Goal: Information Seeking & Learning: Learn about a topic

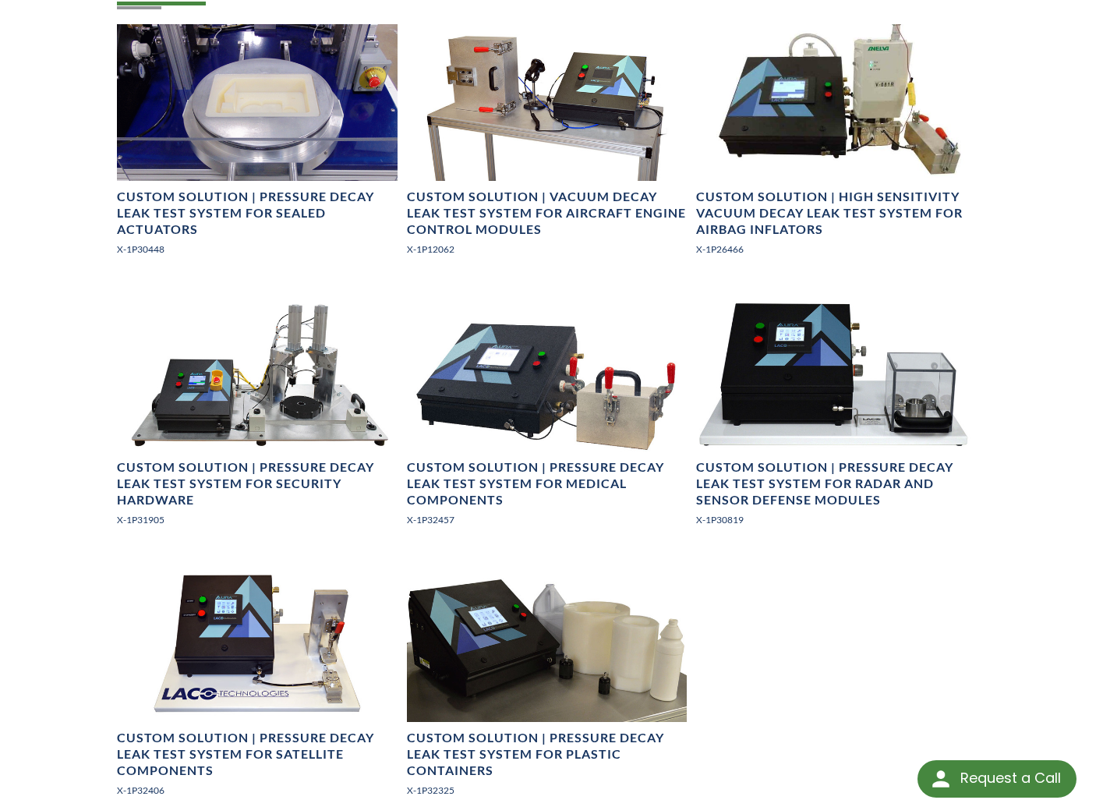
scroll to position [1039, 0]
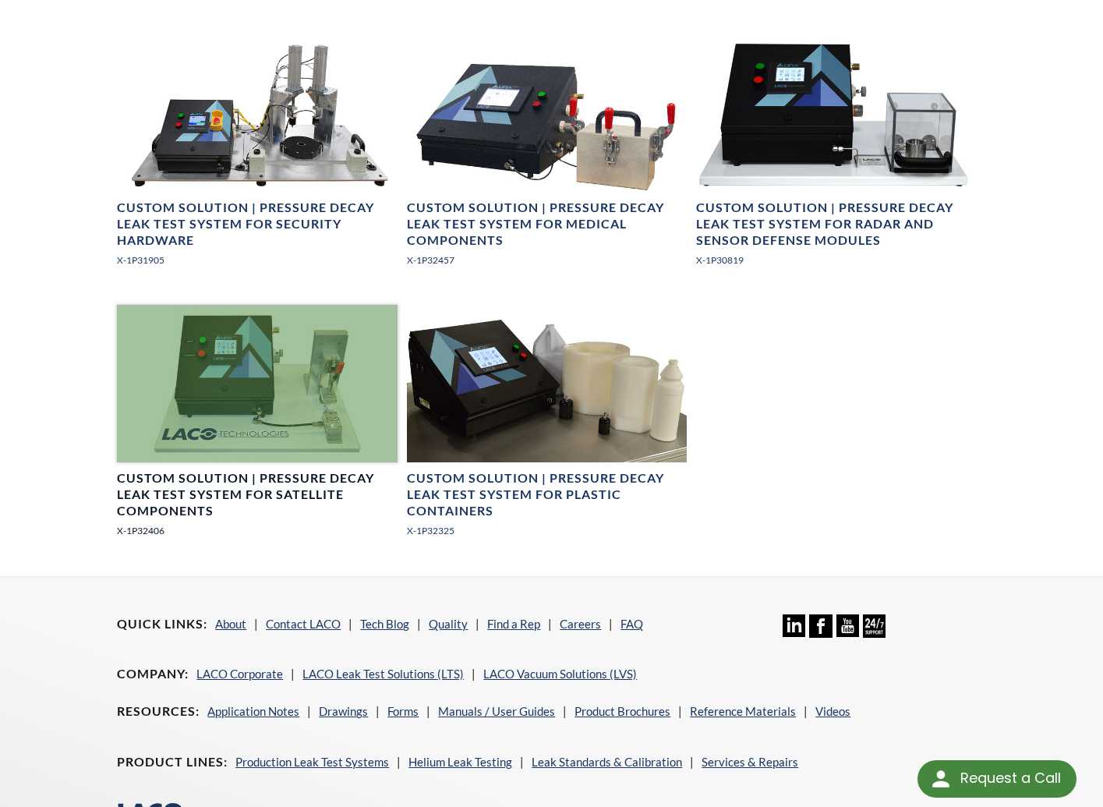
click at [256, 493] on h4 "Custom Solution | Pressure Decay Leak Test System for Satellite Components" at bounding box center [257, 494] width 280 height 48
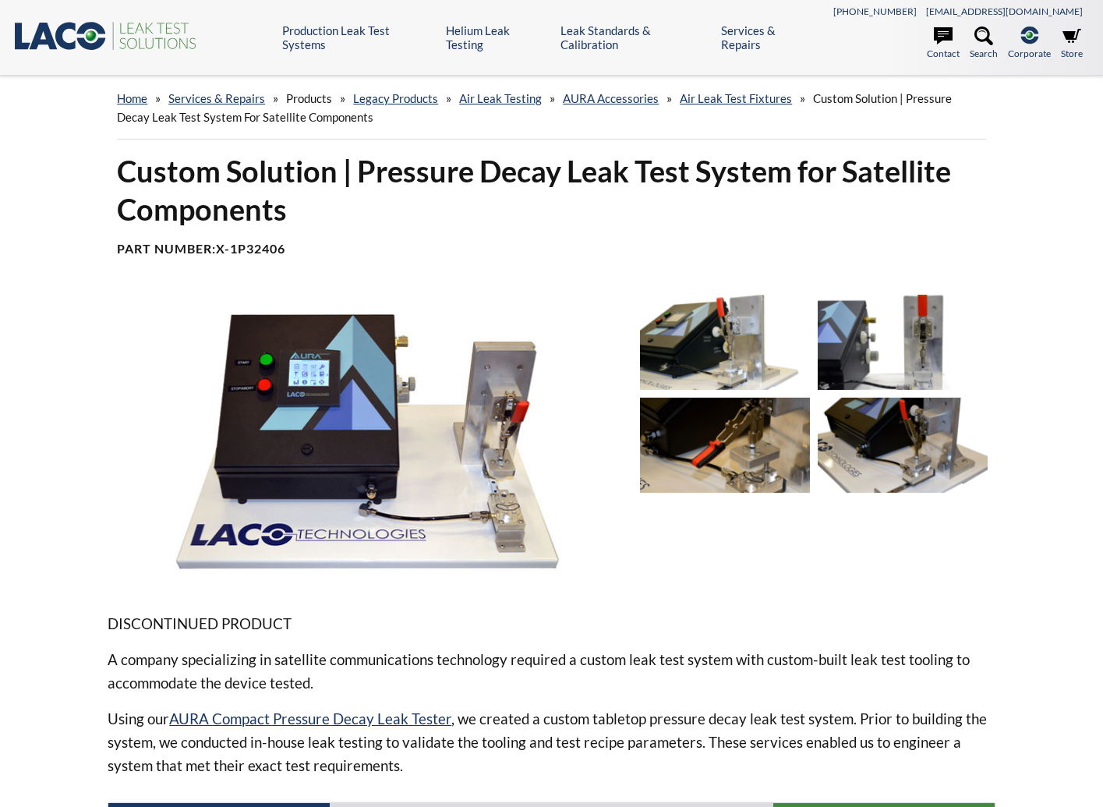
select select "Language Translate Widget"
click at [743, 341] on img at bounding box center [725, 342] width 170 height 95
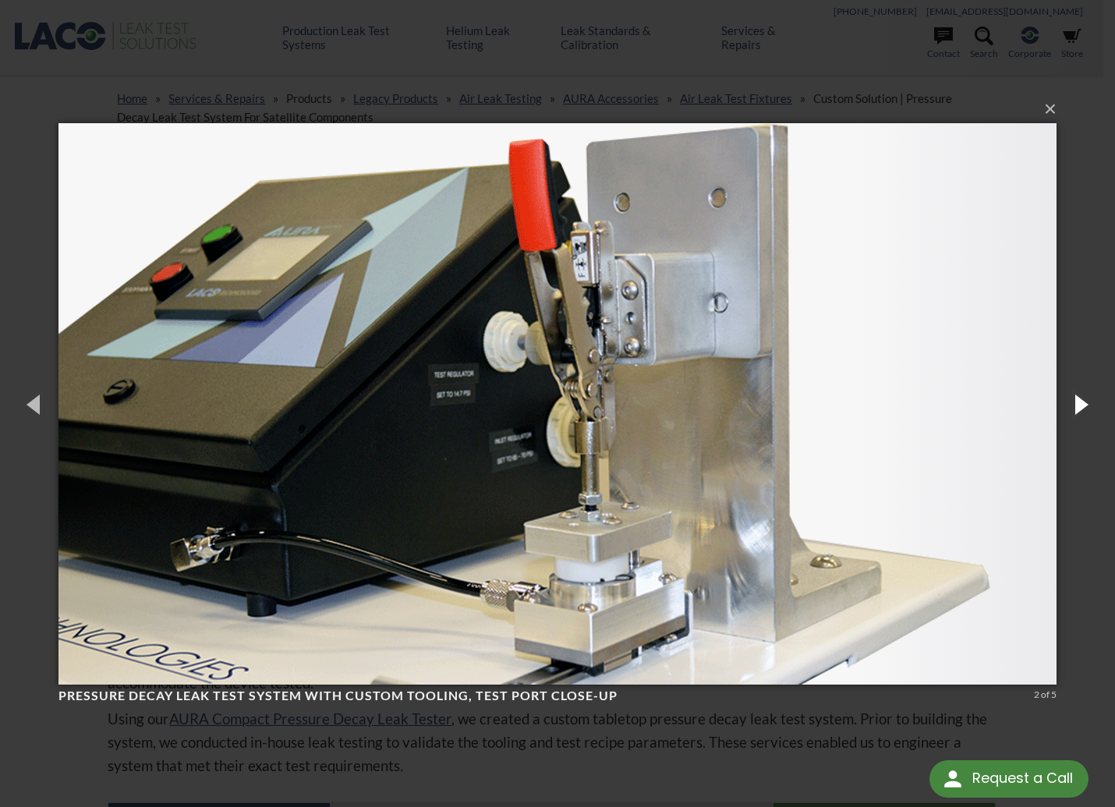
click at [1084, 402] on button "button" at bounding box center [1080, 404] width 70 height 86
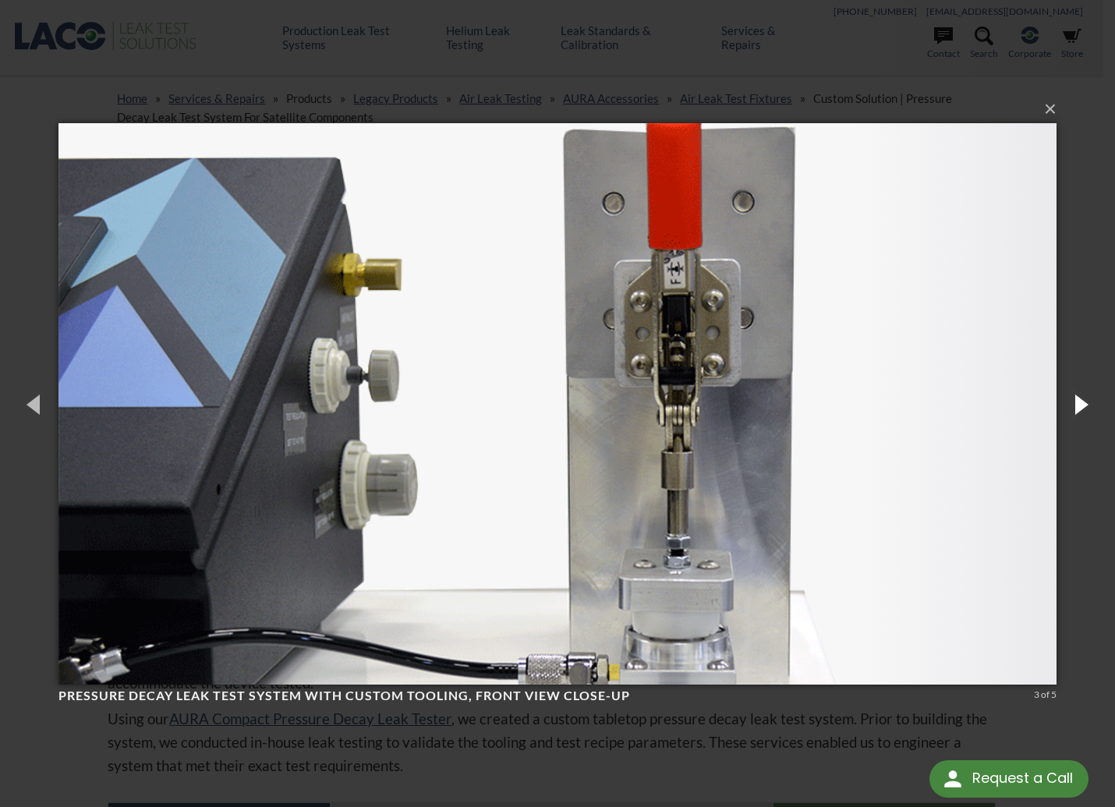
click at [1084, 402] on button "button" at bounding box center [1080, 404] width 70 height 86
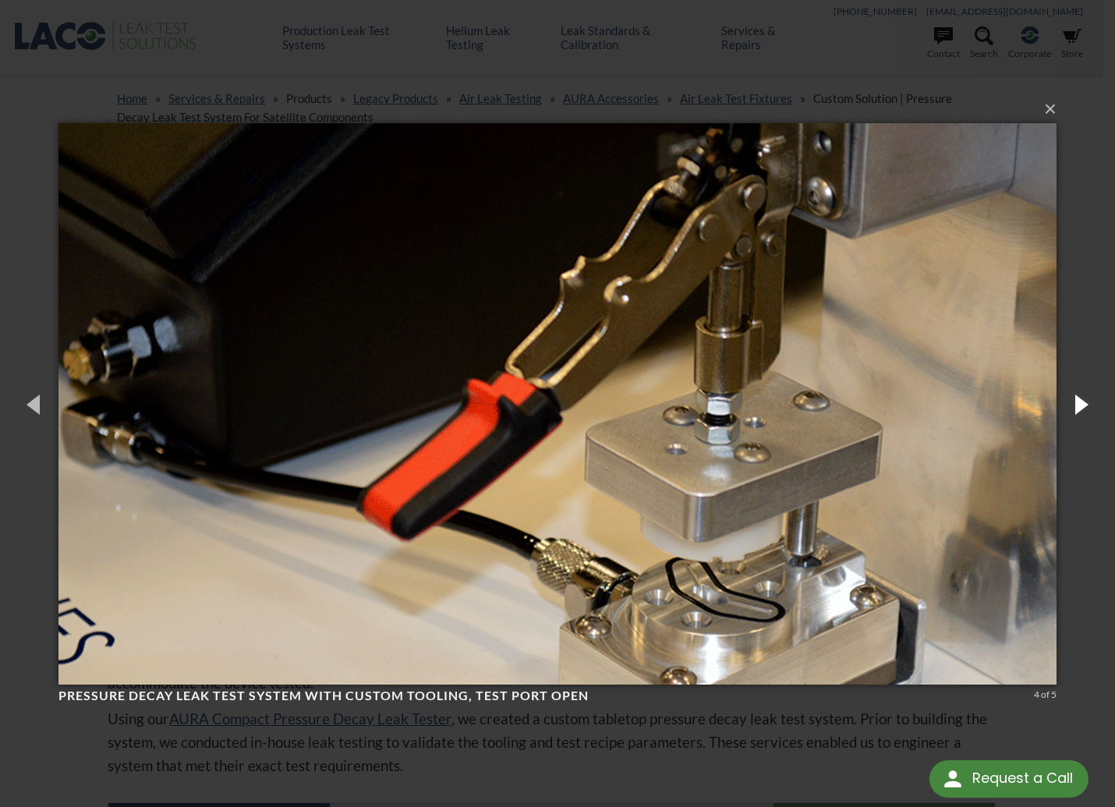
click at [1084, 402] on button "button" at bounding box center [1080, 404] width 70 height 86
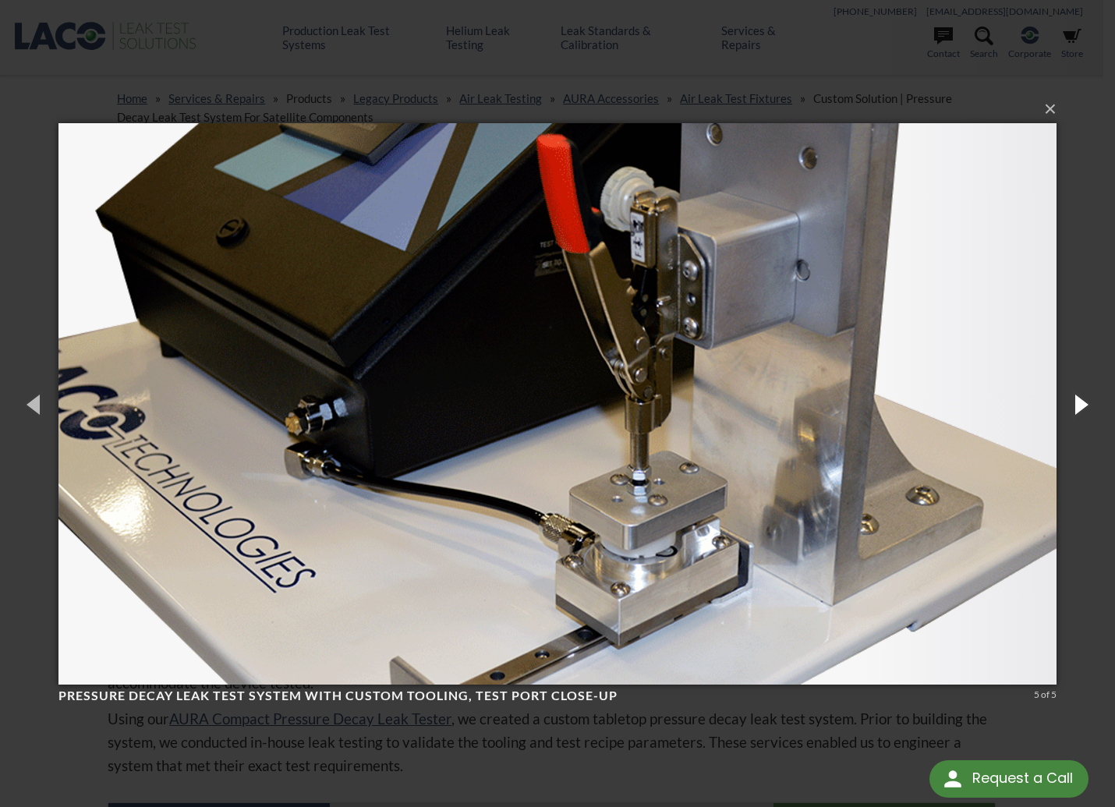
click at [1084, 402] on button "button" at bounding box center [1080, 404] width 70 height 86
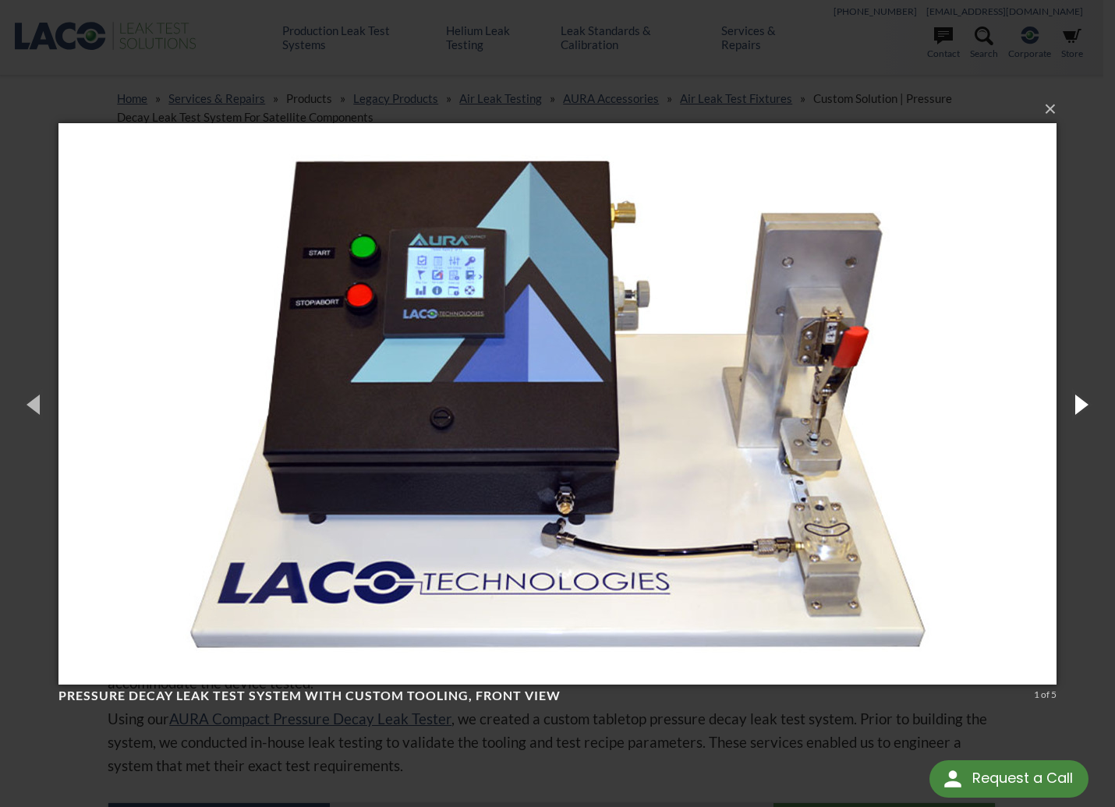
click at [1084, 402] on button "button" at bounding box center [1080, 404] width 70 height 86
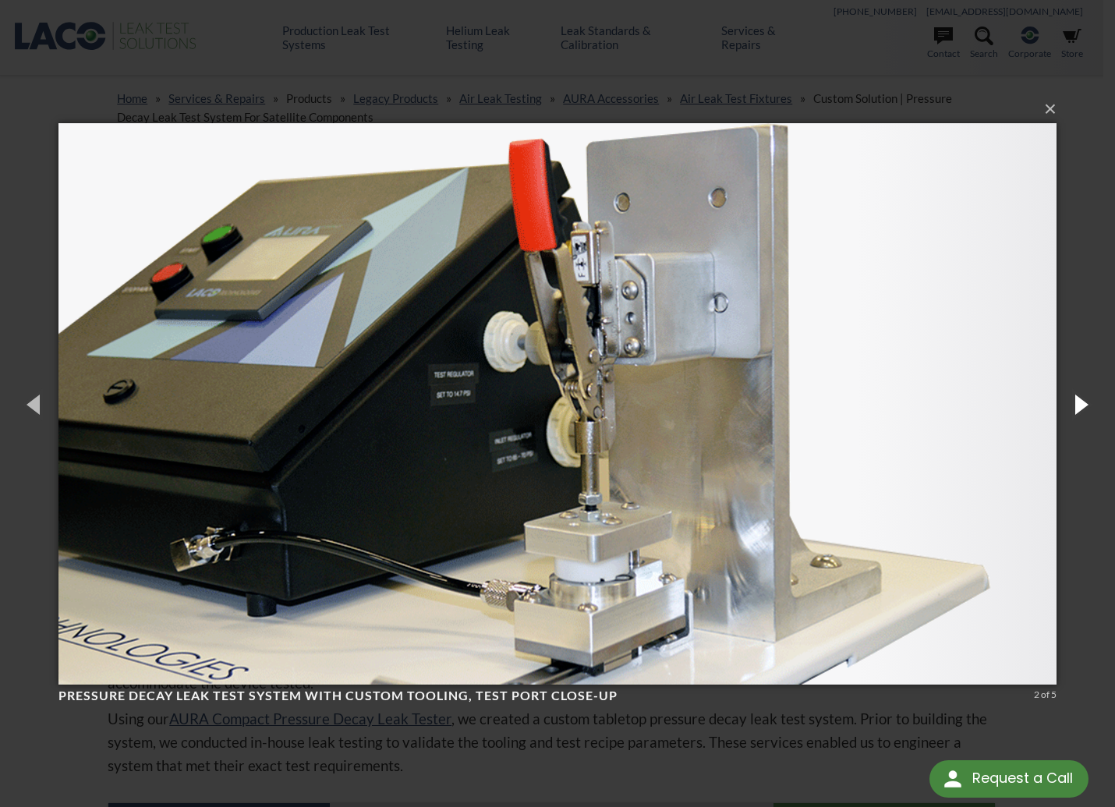
click at [1084, 402] on button "button" at bounding box center [1080, 404] width 70 height 86
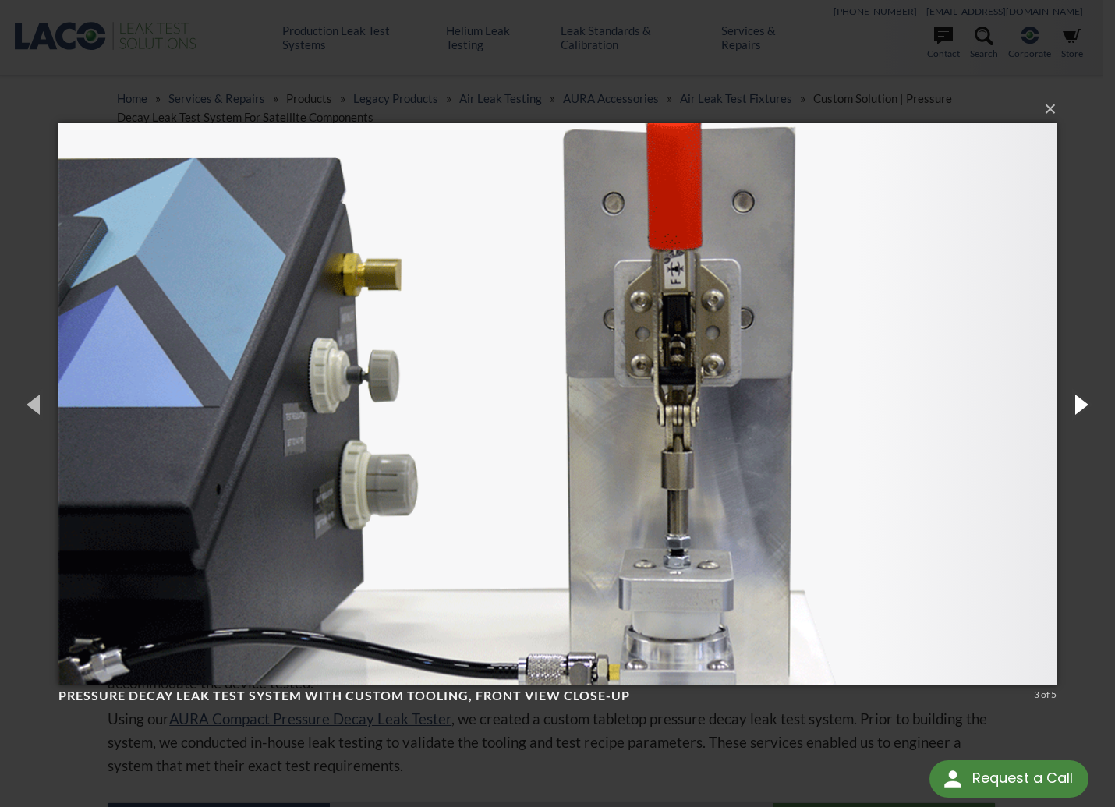
click at [1084, 402] on button "button" at bounding box center [1080, 404] width 70 height 86
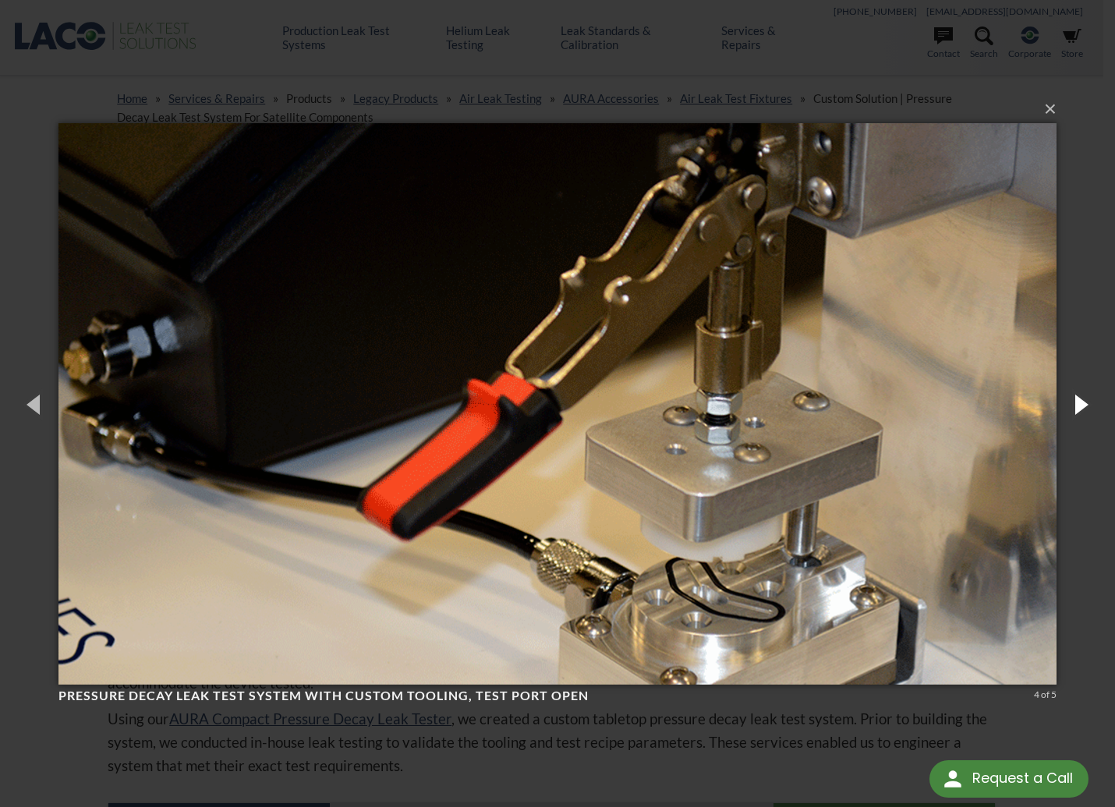
click at [1084, 402] on button "button" at bounding box center [1080, 404] width 70 height 86
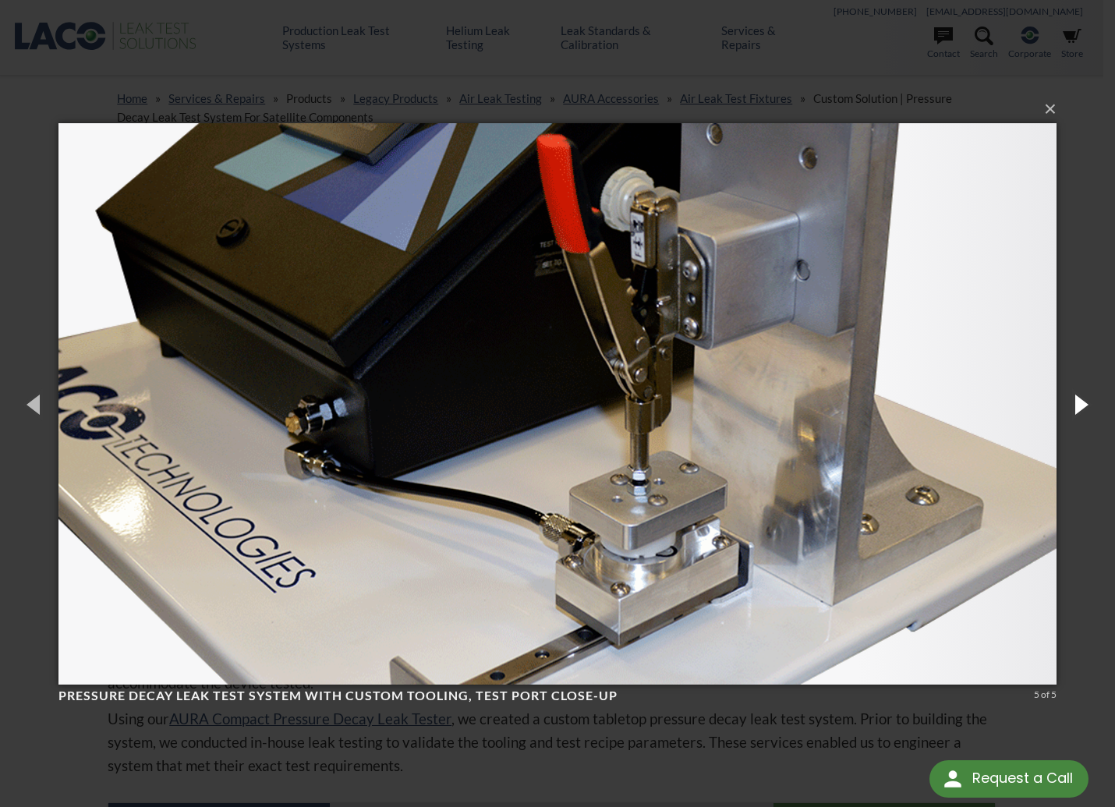
click at [1084, 402] on button "button" at bounding box center [1080, 404] width 70 height 86
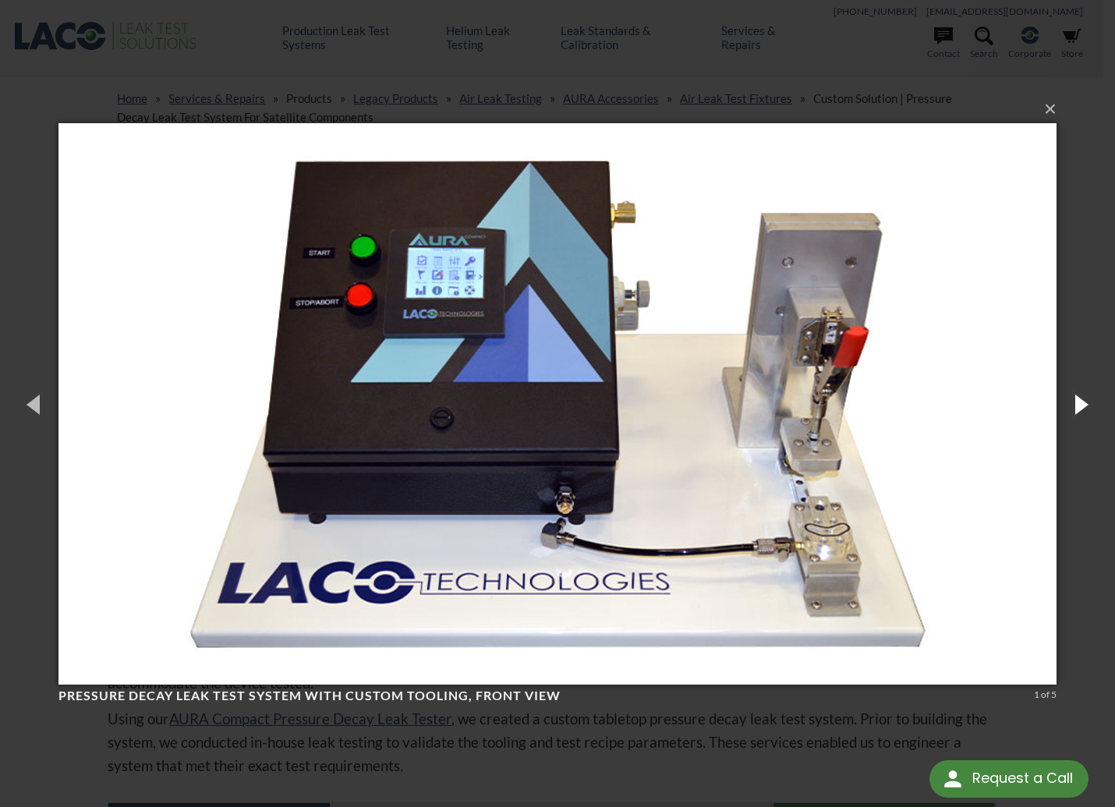
click at [1084, 402] on button "button" at bounding box center [1080, 404] width 70 height 86
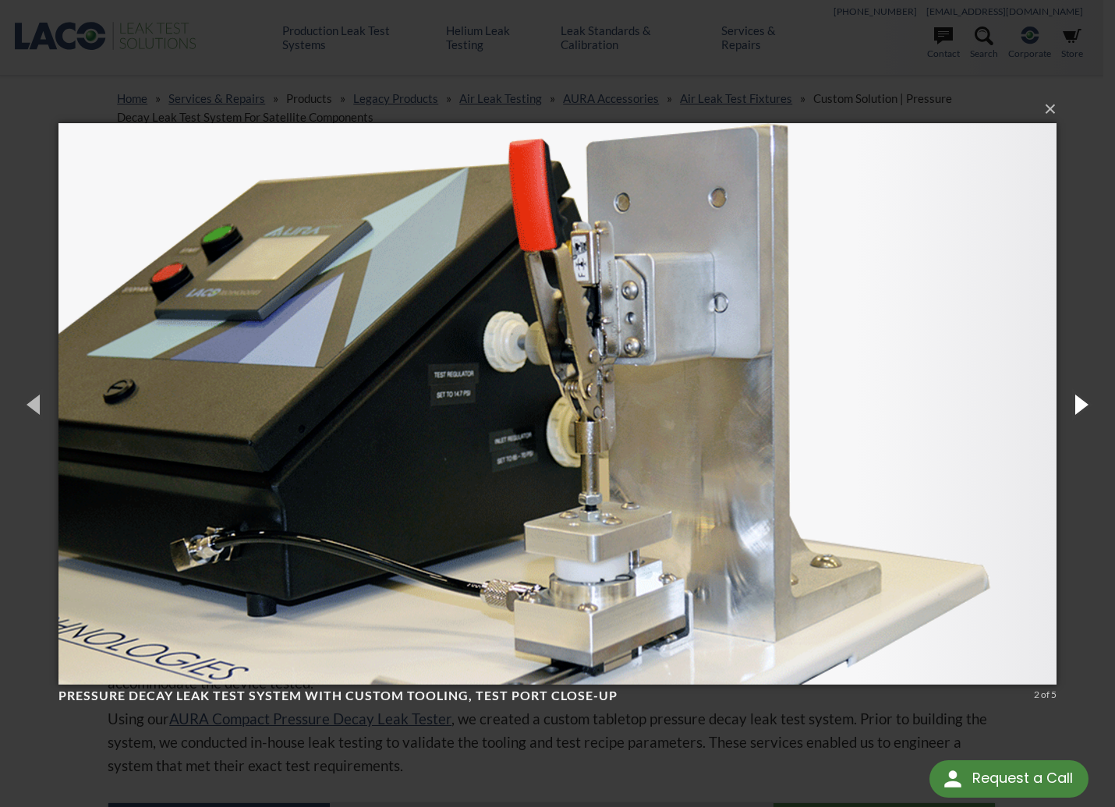
click at [1084, 402] on button "button" at bounding box center [1080, 404] width 70 height 86
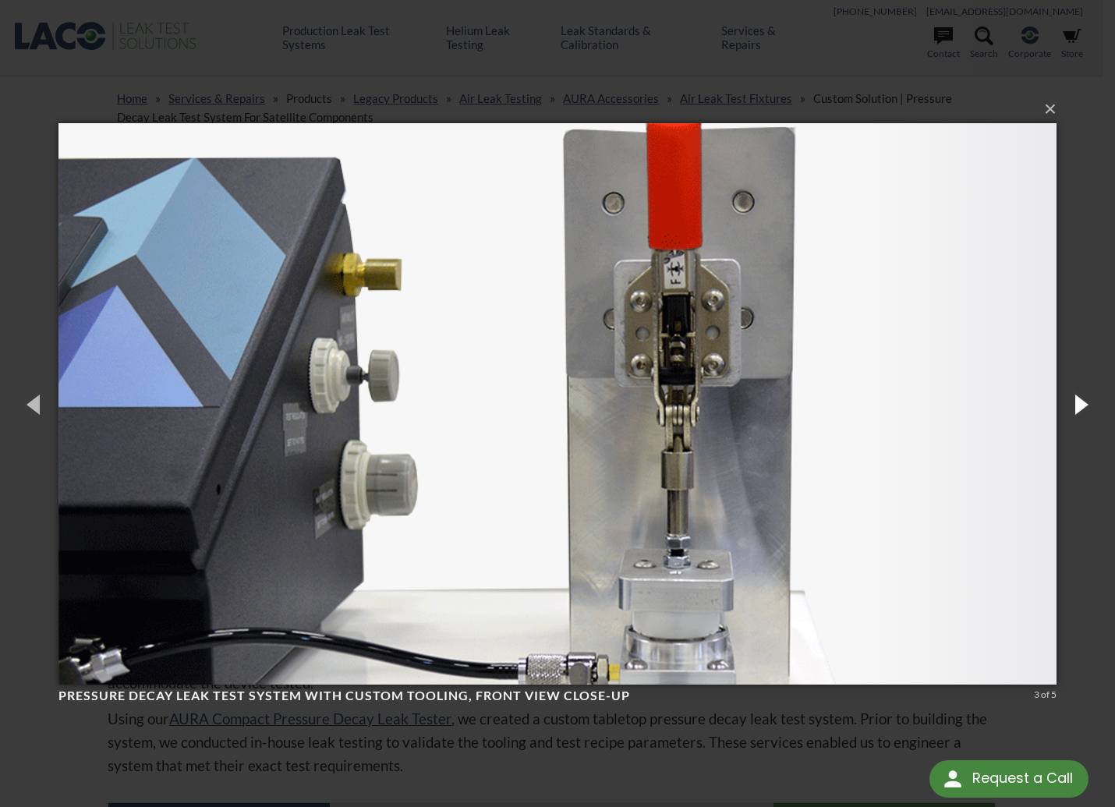
click at [1084, 402] on button "button" at bounding box center [1080, 404] width 70 height 86
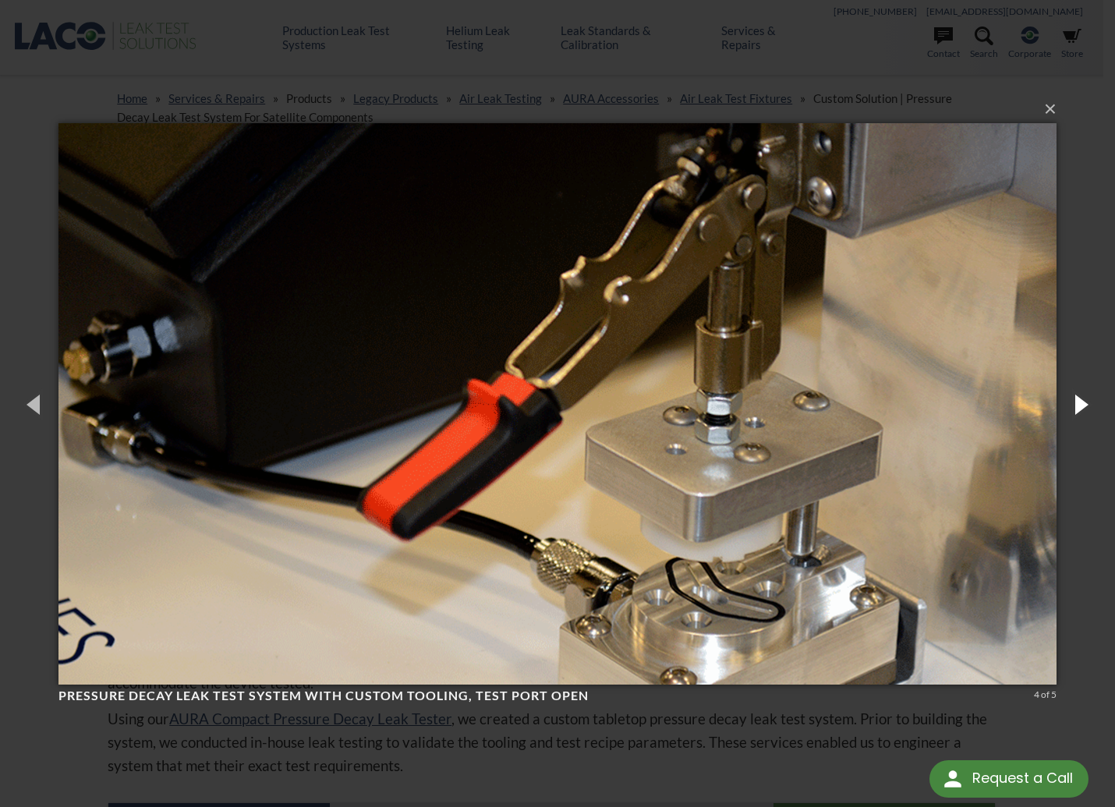
click at [1084, 402] on button "button" at bounding box center [1080, 404] width 70 height 86
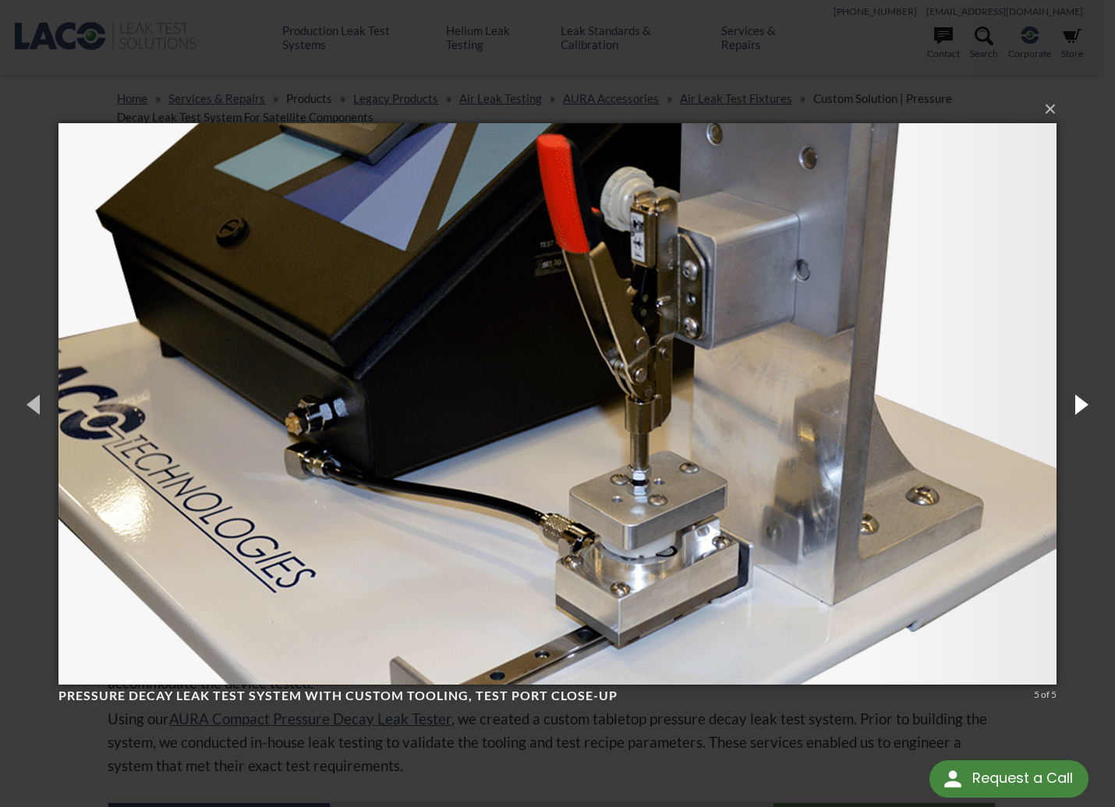
click at [1086, 409] on button "button" at bounding box center [1080, 404] width 70 height 86
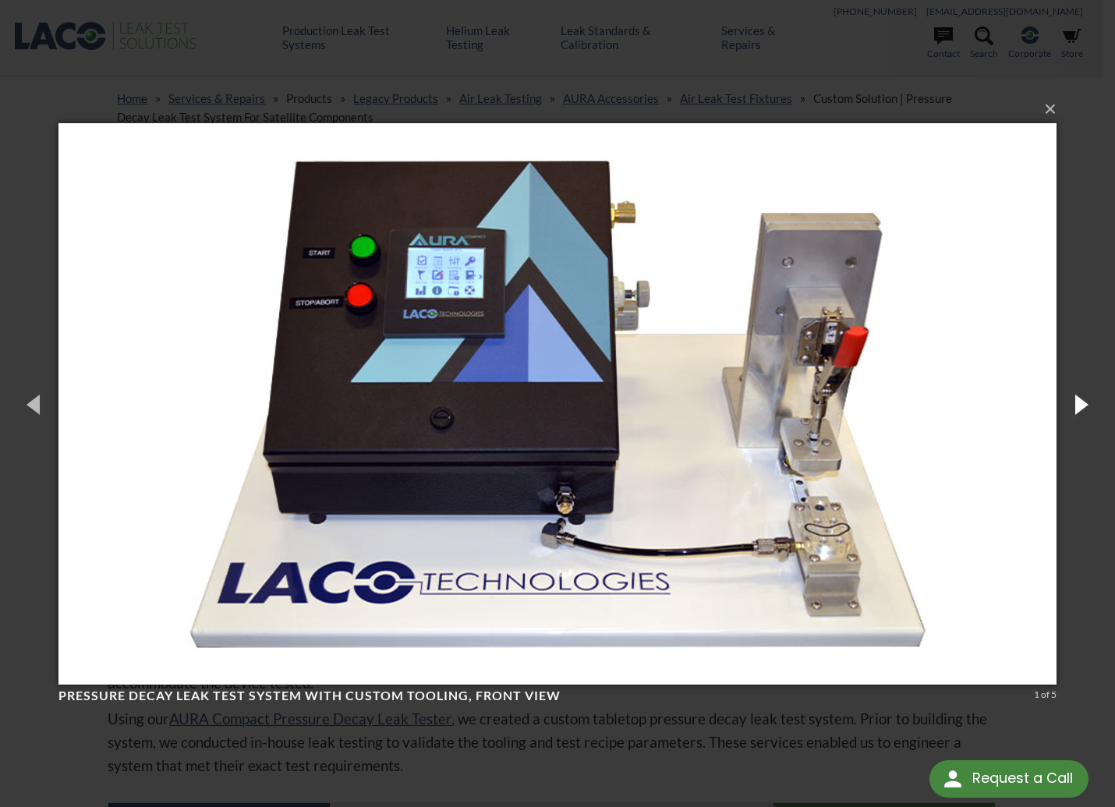
click at [1088, 402] on button "button" at bounding box center [1080, 404] width 70 height 86
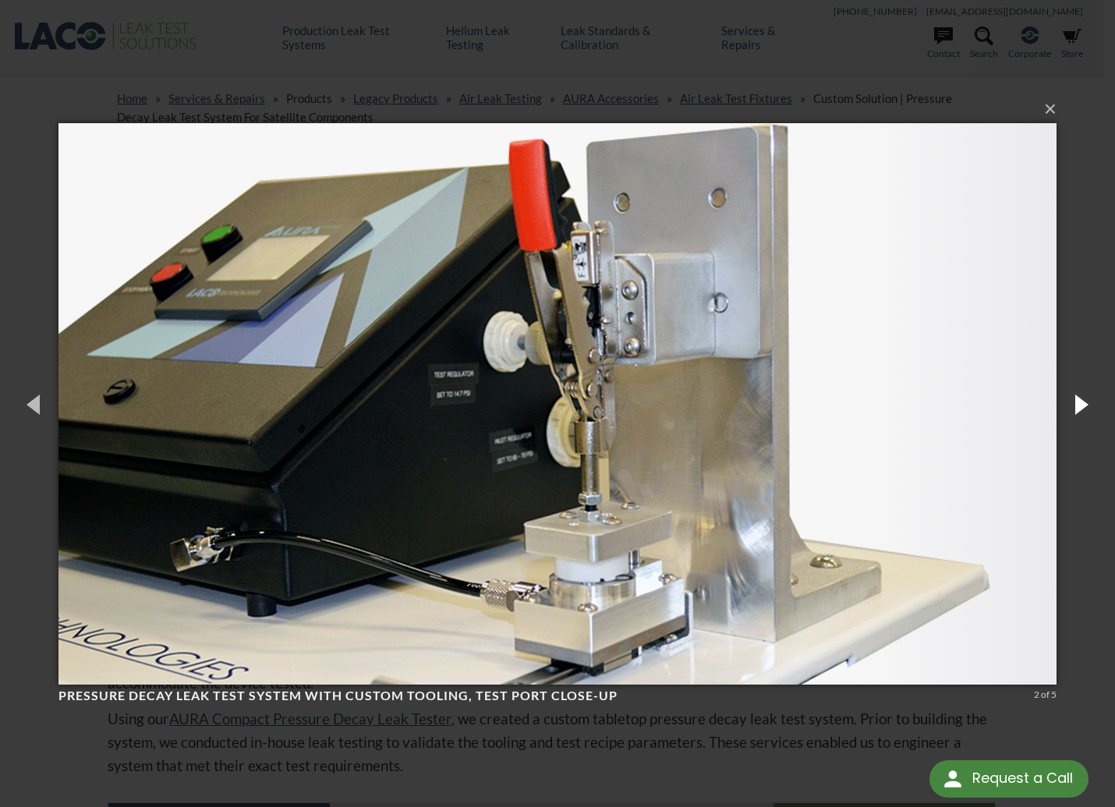
click at [1088, 402] on button "button" at bounding box center [1080, 404] width 70 height 86
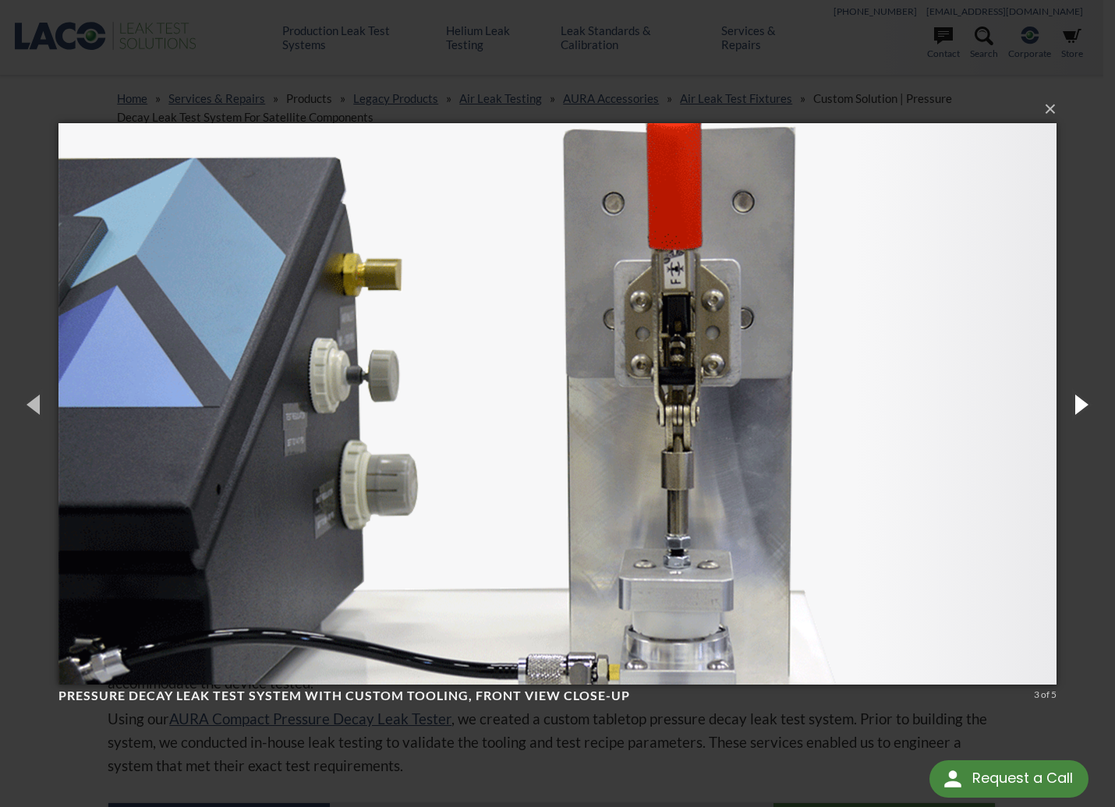
click at [1088, 402] on button "button" at bounding box center [1080, 404] width 70 height 86
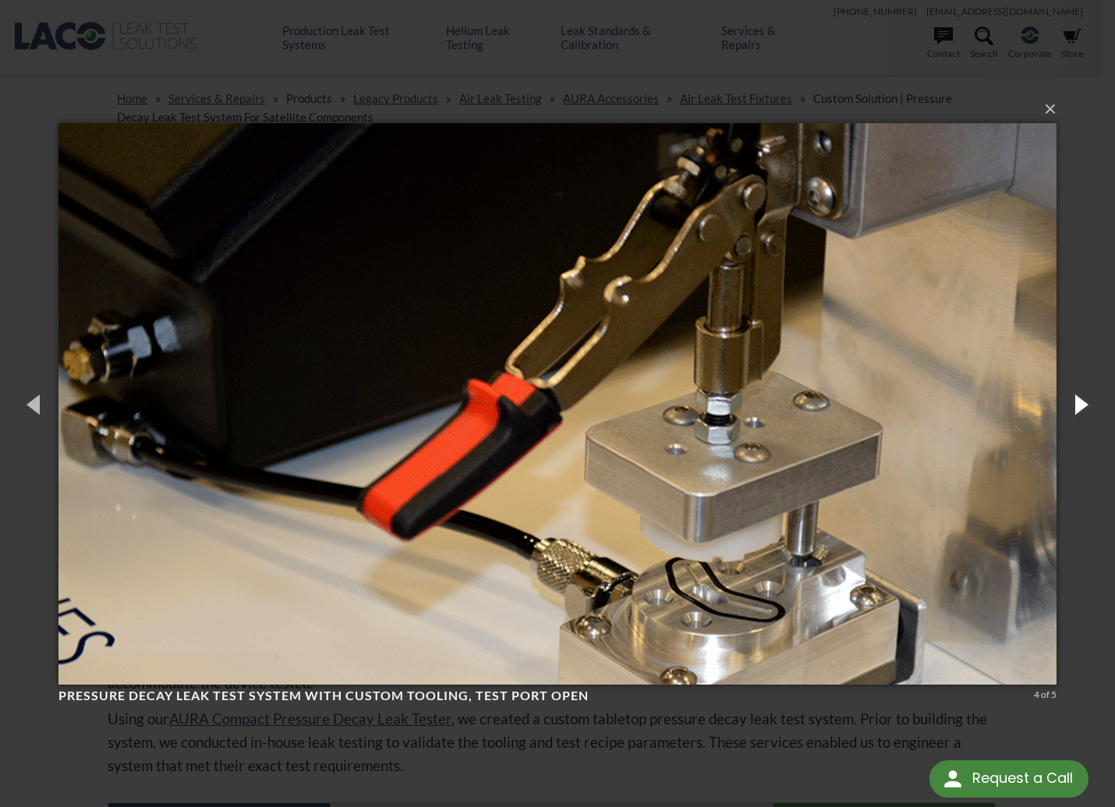
click at [1088, 402] on button "button" at bounding box center [1080, 404] width 70 height 86
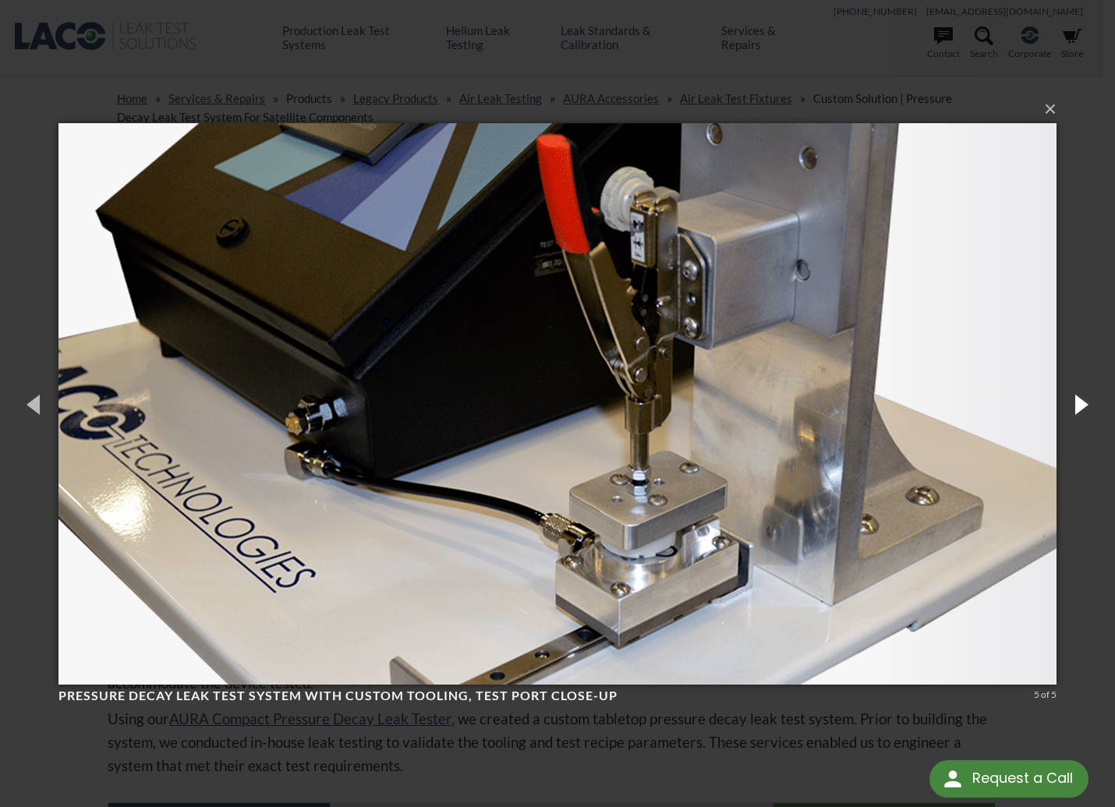
click at [1088, 402] on button "button" at bounding box center [1080, 404] width 70 height 86
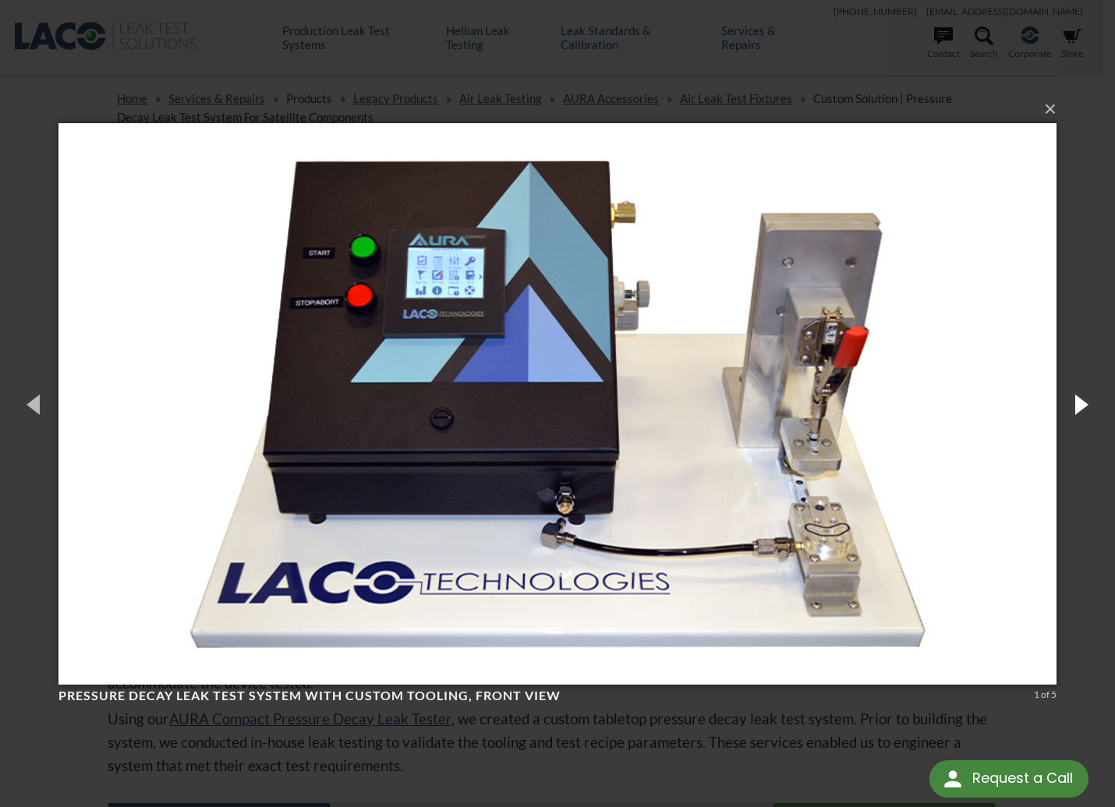
click at [1088, 402] on button "button" at bounding box center [1080, 404] width 70 height 86
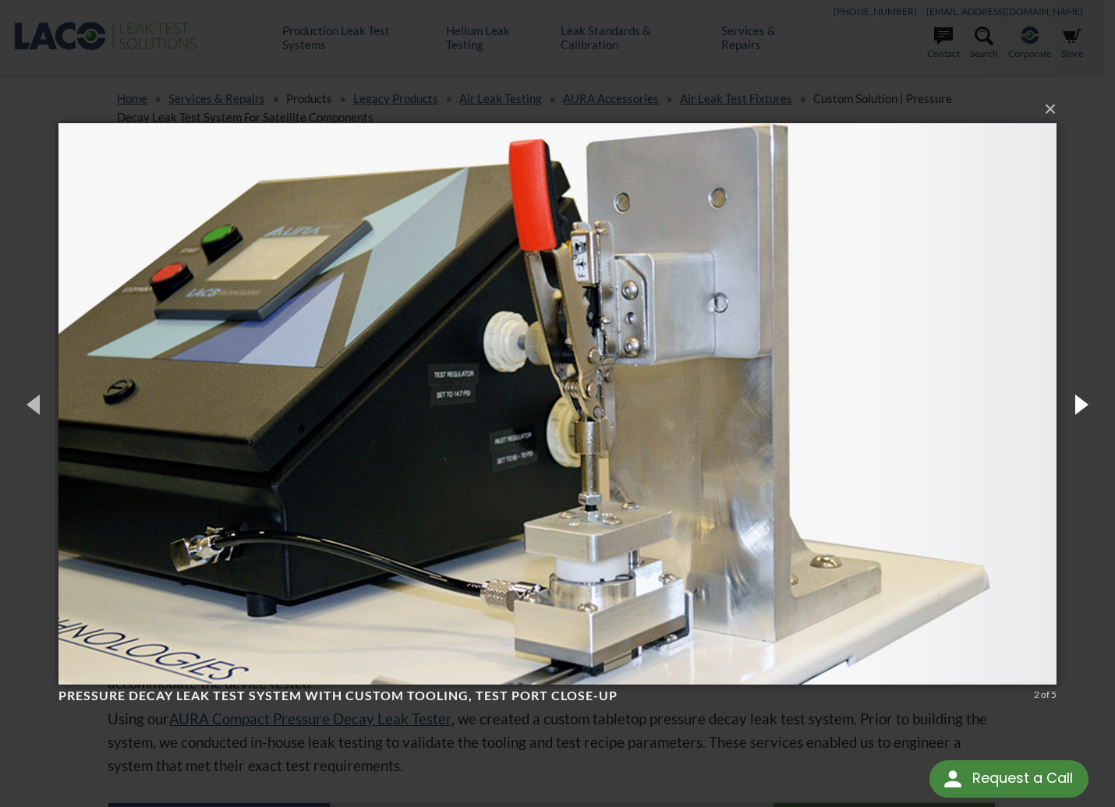
click at [1088, 402] on button "button" at bounding box center [1080, 404] width 70 height 86
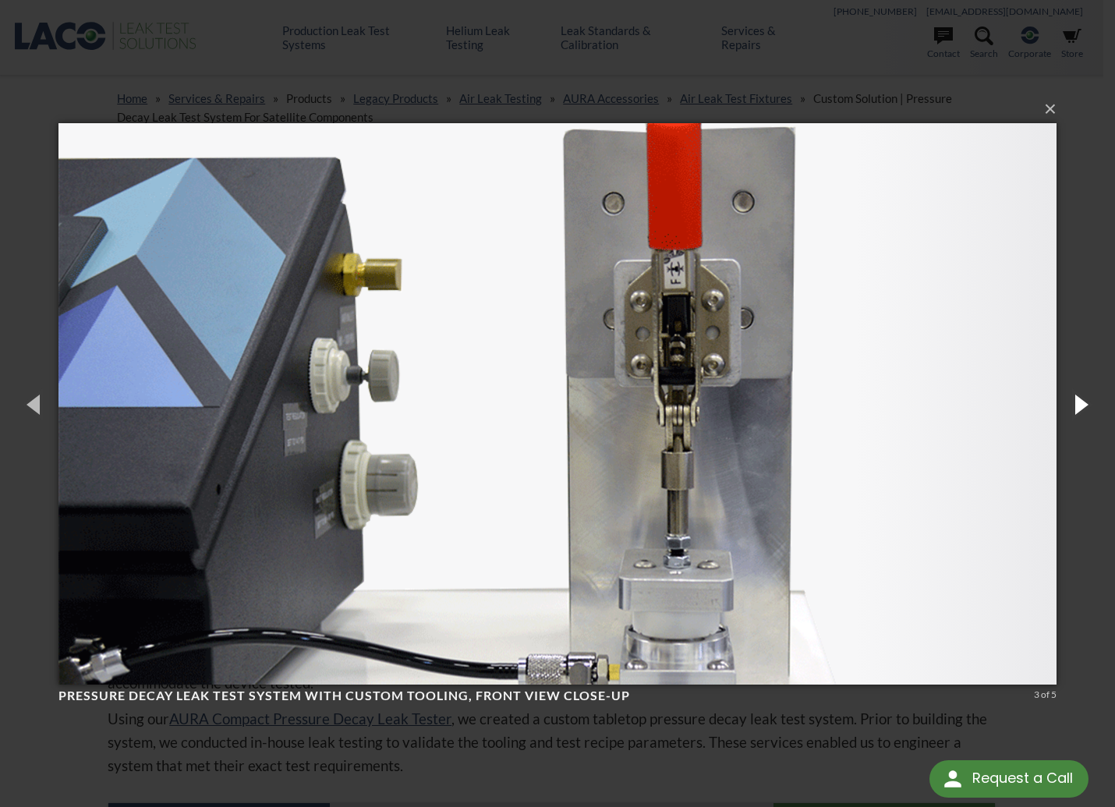
click at [1088, 402] on button "button" at bounding box center [1080, 404] width 70 height 86
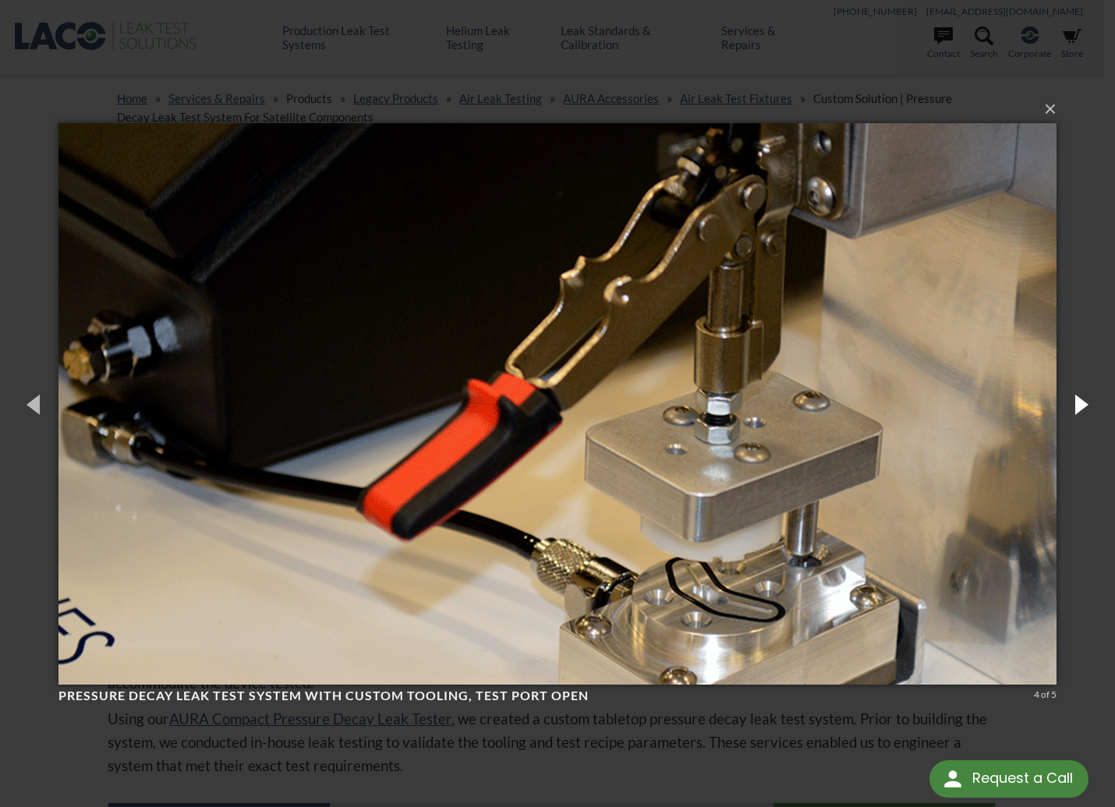
click at [1084, 404] on button "button" at bounding box center [1080, 404] width 70 height 86
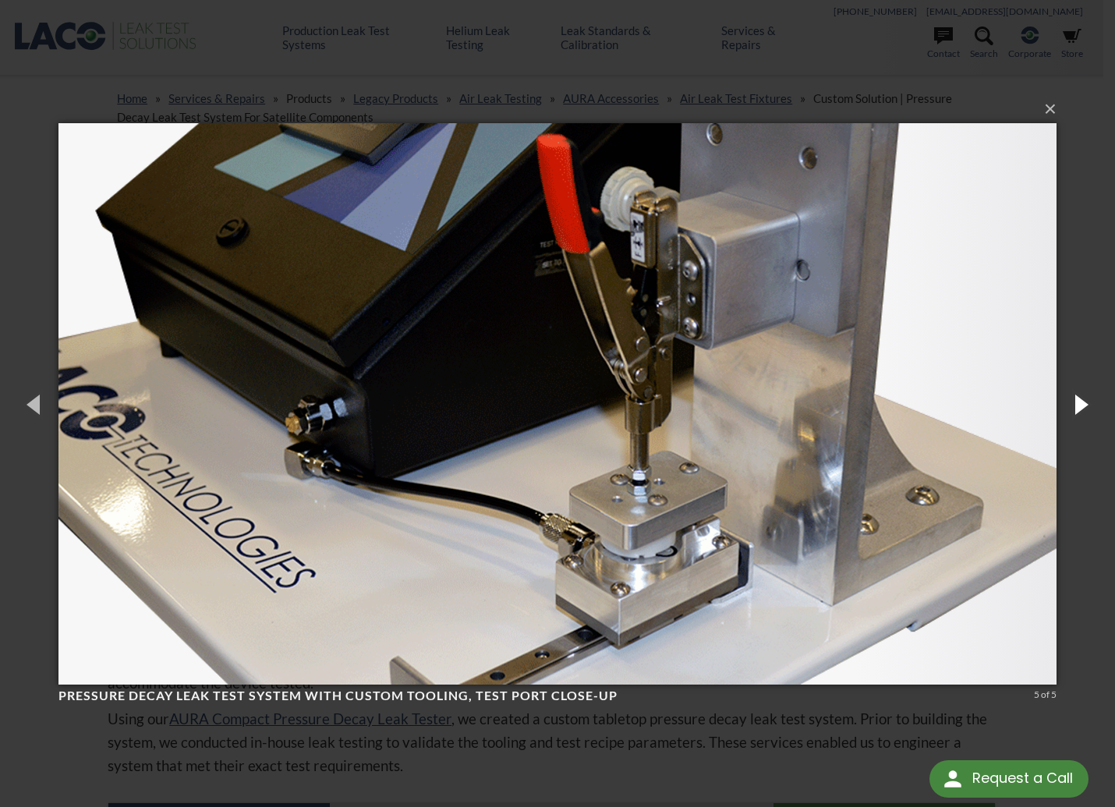
click at [1084, 405] on button "button" at bounding box center [1080, 404] width 70 height 86
